Goal: Task Accomplishment & Management: Understand process/instructions

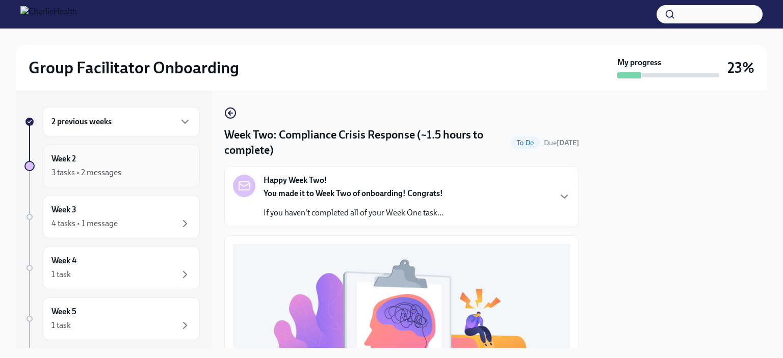
click at [116, 167] on div "3 tasks • 2 messages" at bounding box center [86, 172] width 70 height 11
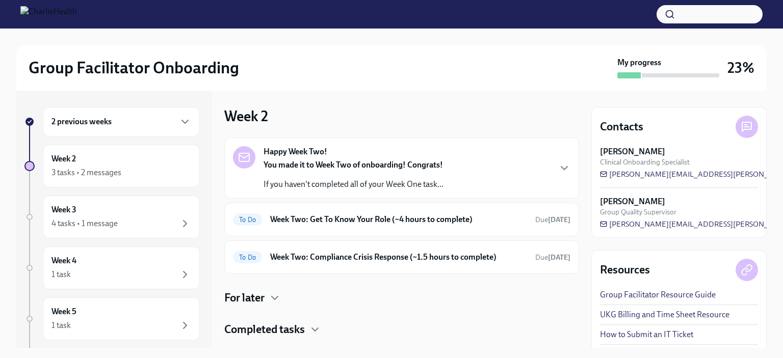
scroll to position [21, 0]
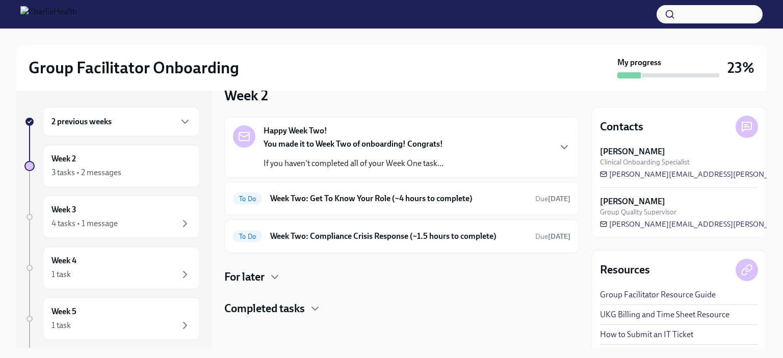
click at [164, 123] on div "2 previous weeks" at bounding box center [121, 122] width 140 height 12
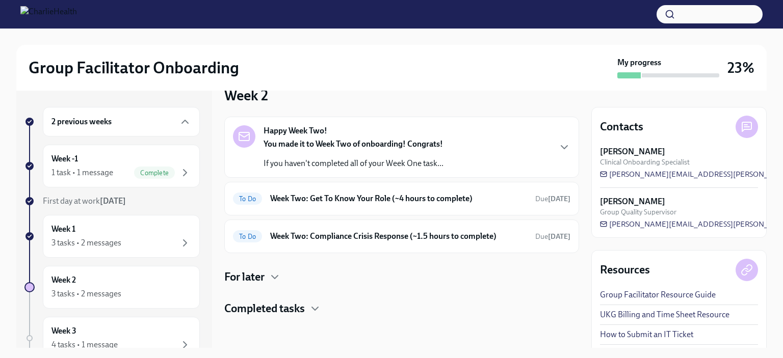
click at [145, 172] on span "Complete" at bounding box center [154, 173] width 41 height 8
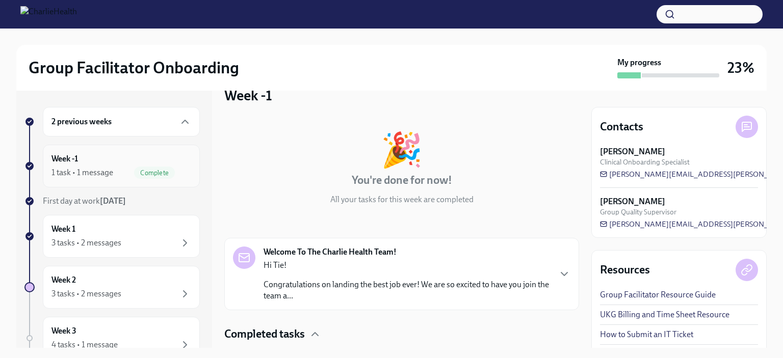
scroll to position [88, 0]
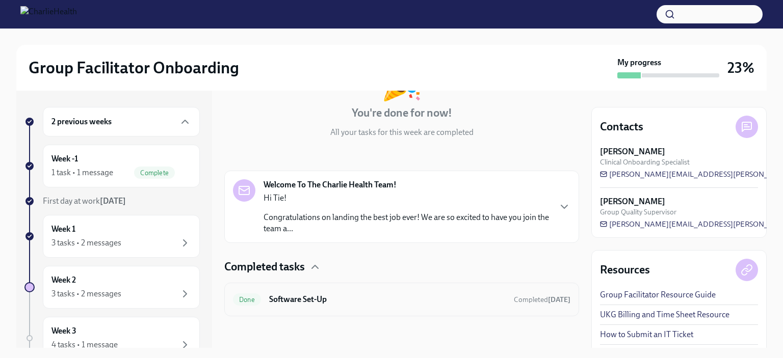
click at [322, 304] on h6 "Software Set-Up" at bounding box center [387, 299] width 237 height 11
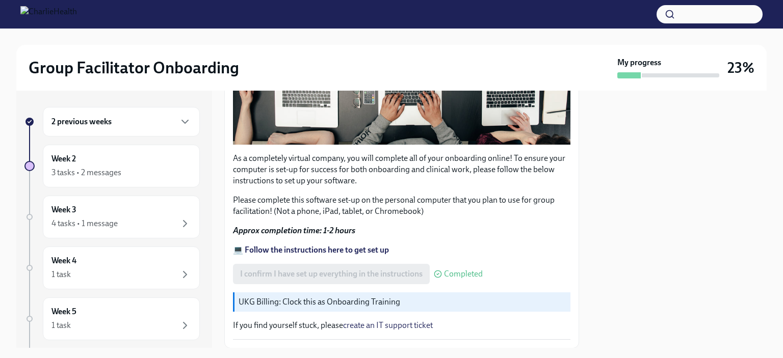
scroll to position [355, 0]
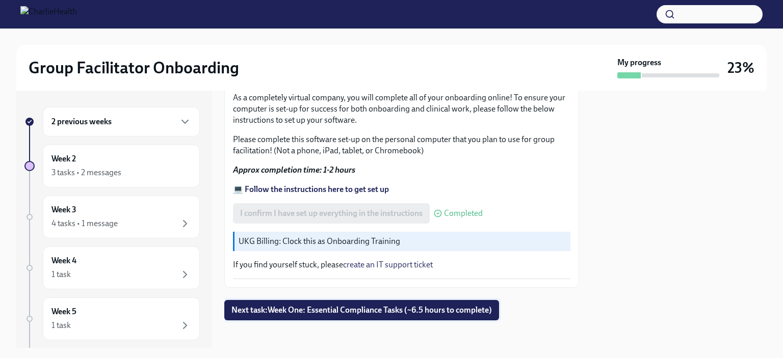
click at [264, 308] on span "Next task : Week One: Essential Compliance Tasks (~6.5 hours to complete)" at bounding box center [361, 310] width 260 height 10
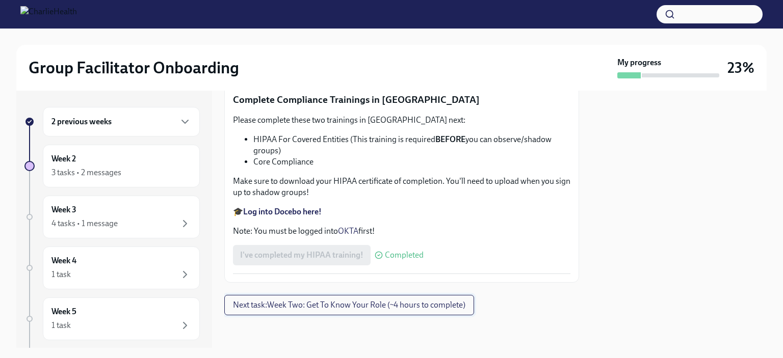
scroll to position [2437, 0]
click at [248, 310] on span "Next task : Week Two: Get To Know Your Role (~4 hours to complete)" at bounding box center [349, 305] width 232 height 10
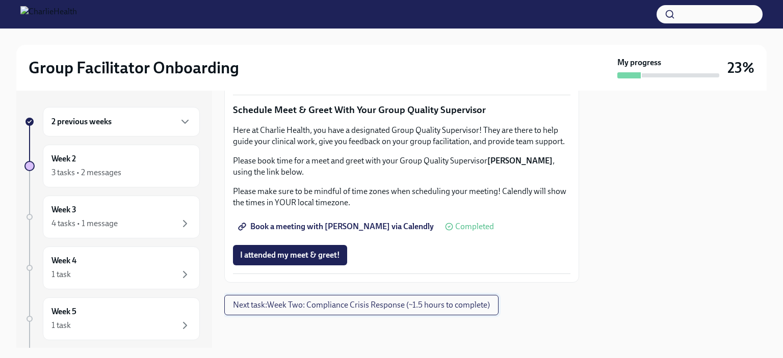
scroll to position [1027, 0]
click at [449, 327] on div at bounding box center [401, 332] width 355 height 33
click at [465, 316] on button "Next task : Week Two: Compliance Crisis Response (~1.5 hours to complete)" at bounding box center [361, 305] width 274 height 20
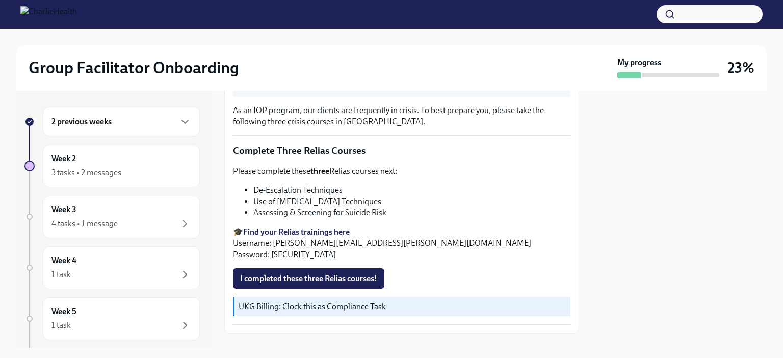
scroll to position [352, 0]
